Goal: Check status

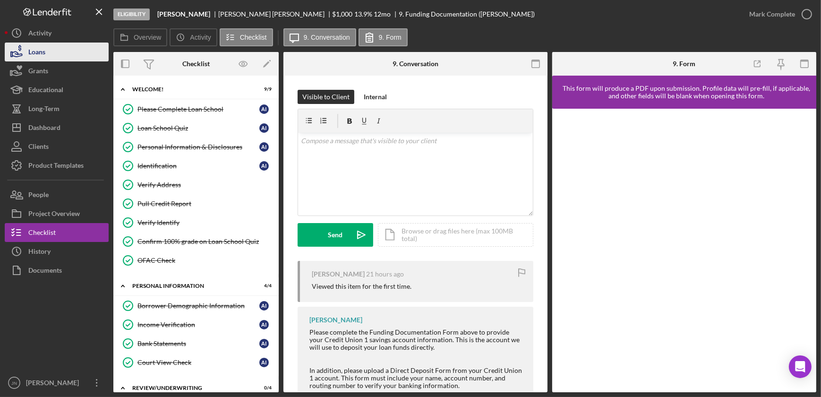
scroll to position [407, 0]
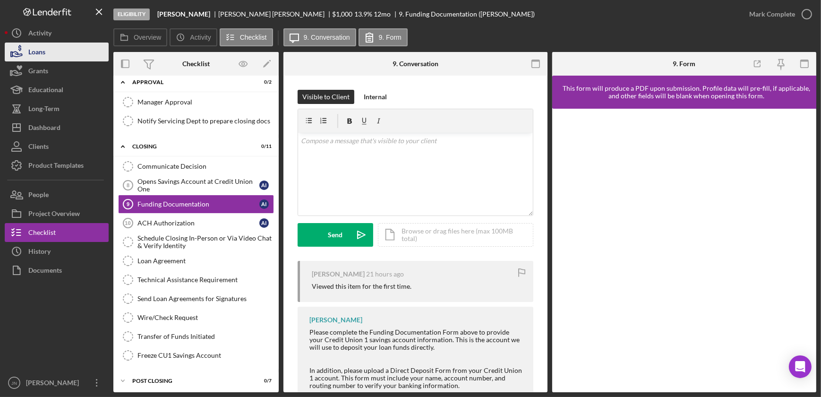
drag, startPoint x: 0, startPoint y: 0, endPoint x: 47, endPoint y: 49, distance: 68.1
click at [47, 49] on button "Loans" at bounding box center [57, 51] width 104 height 19
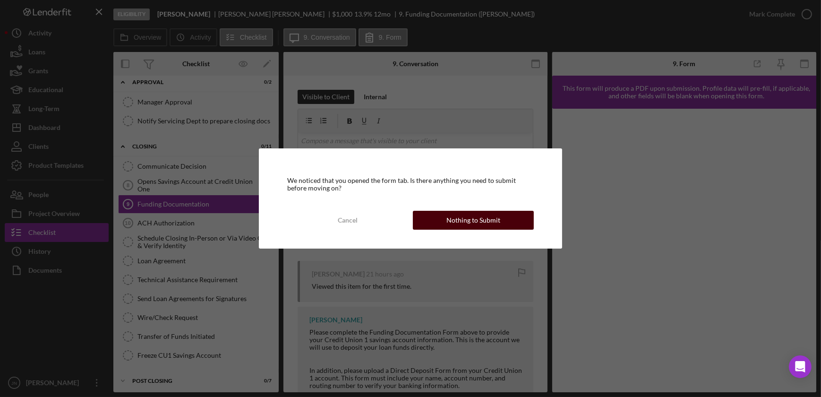
click at [492, 216] on div "Nothing to Submit" at bounding box center [473, 220] width 54 height 19
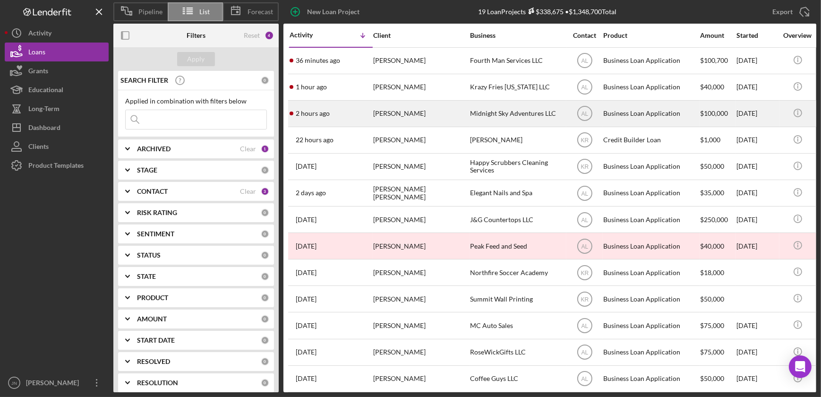
click at [313, 111] on time "2 hours ago" at bounding box center [313, 114] width 34 height 8
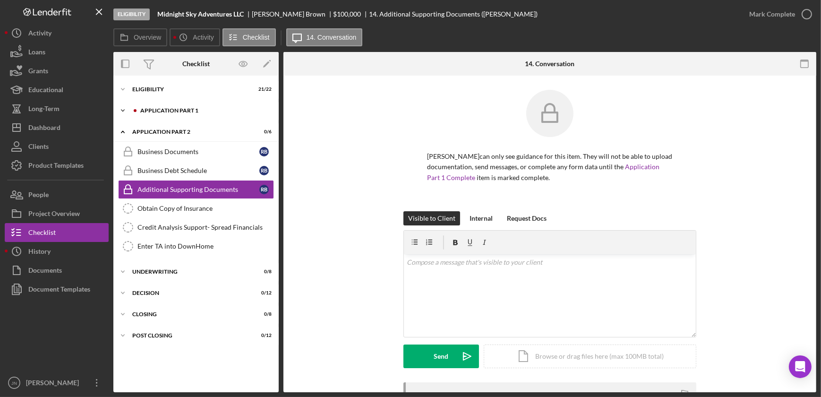
click at [183, 112] on div "Application Part 1" at bounding box center [203, 111] width 127 height 6
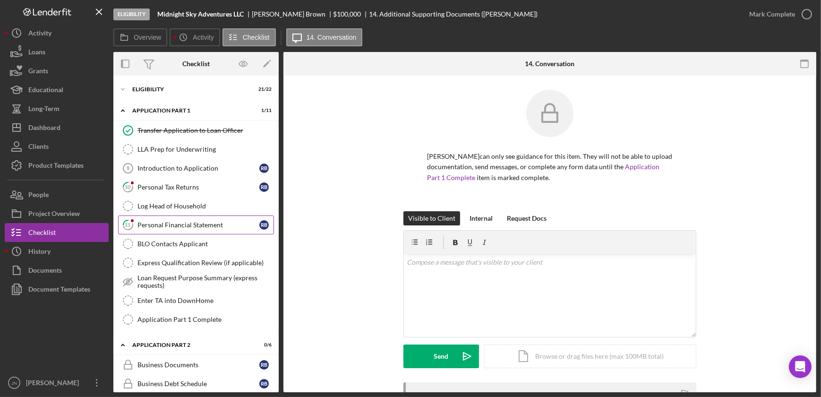
click at [174, 228] on link "11 Personal Financial Statement R B" at bounding box center [196, 224] width 156 height 19
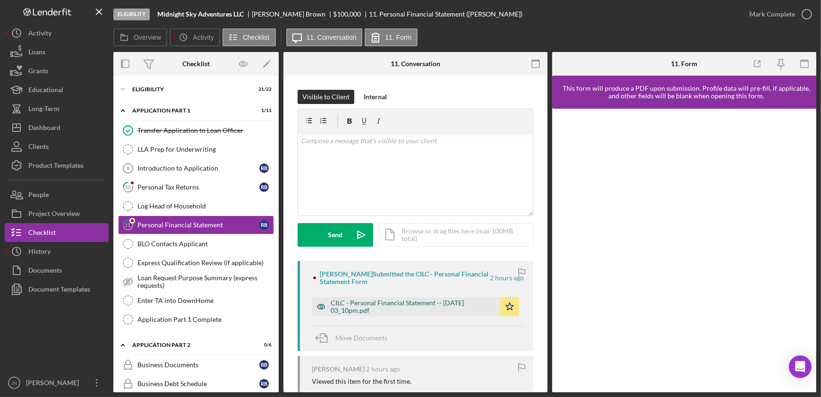
click at [359, 308] on div "CILC - Personal Financial Statement -- [DATE] 03_10pm.pdf" at bounding box center [413, 306] width 165 height 15
